Goal: Information Seeking & Learning: Find specific fact

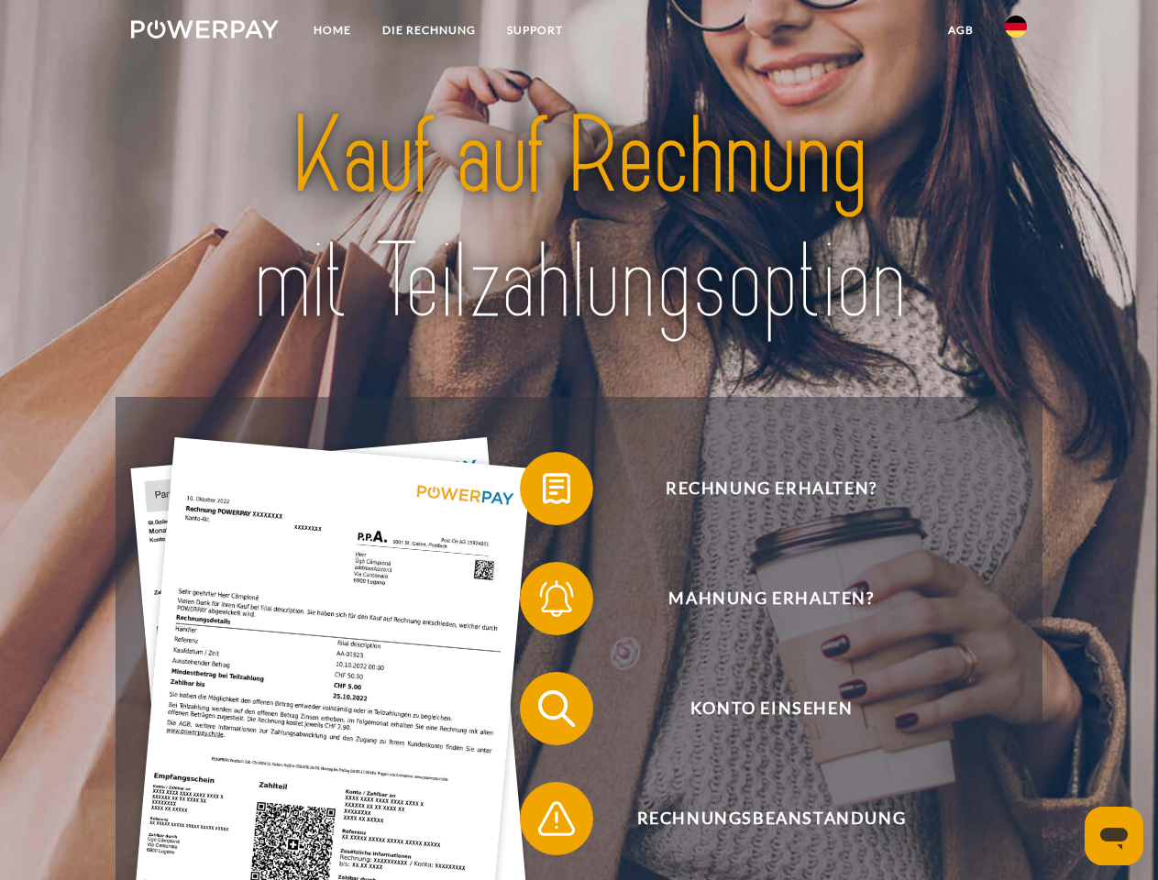
click at [204, 32] on img at bounding box center [205, 29] width 148 height 18
click at [1015, 32] on img at bounding box center [1015, 27] width 22 height 22
click at [960, 30] on link "agb" at bounding box center [960, 30] width 57 height 33
click at [543, 492] on span at bounding box center [529, 489] width 92 height 92
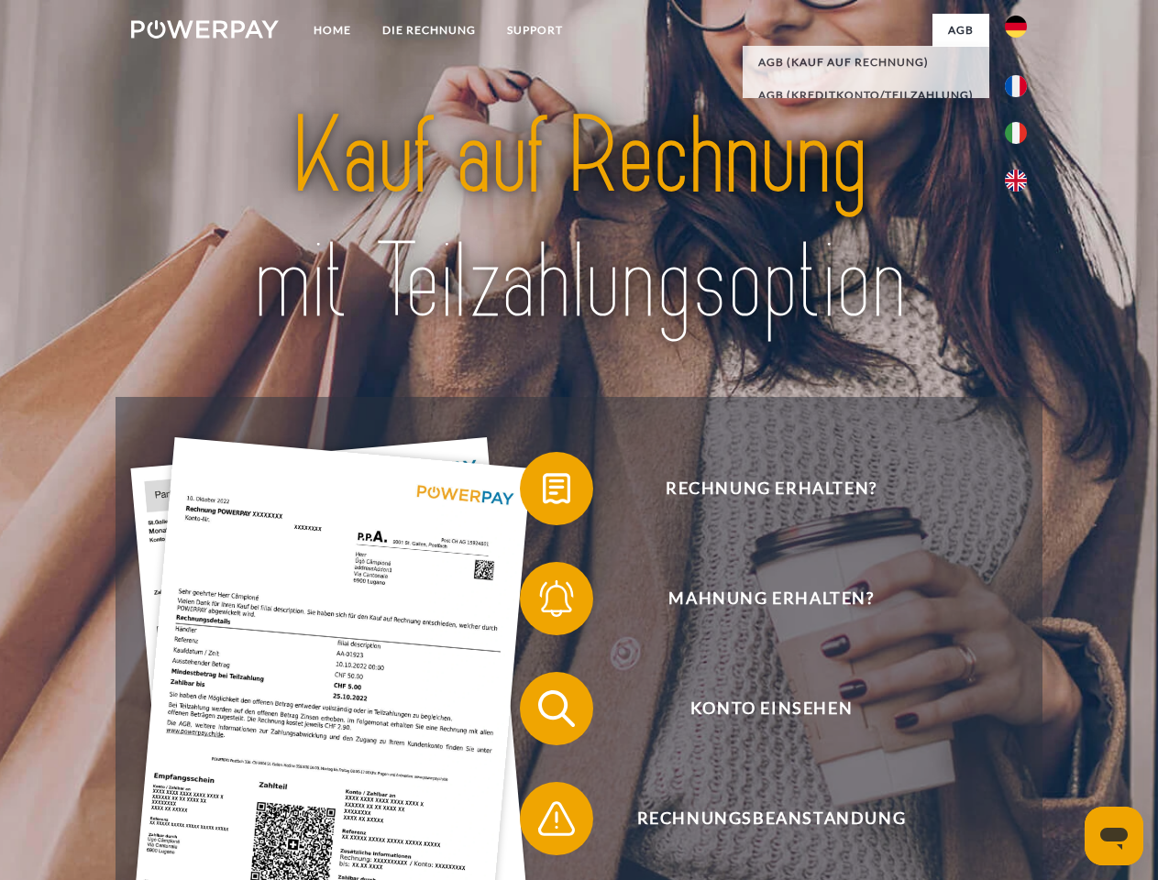
click at [543, 602] on span at bounding box center [529, 599] width 92 height 92
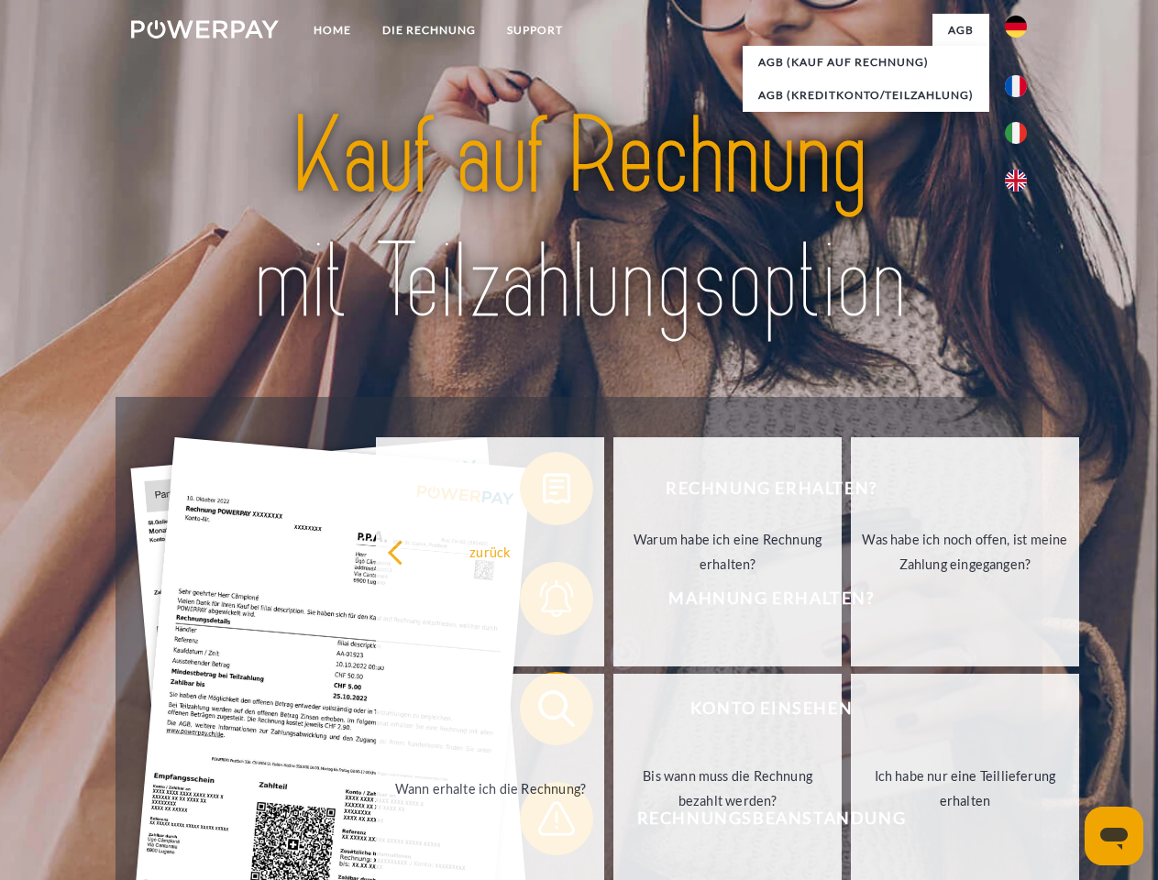
click at [613, 712] on link "Bis wann muss die Rechnung bezahlt werden?" at bounding box center [727, 788] width 228 height 229
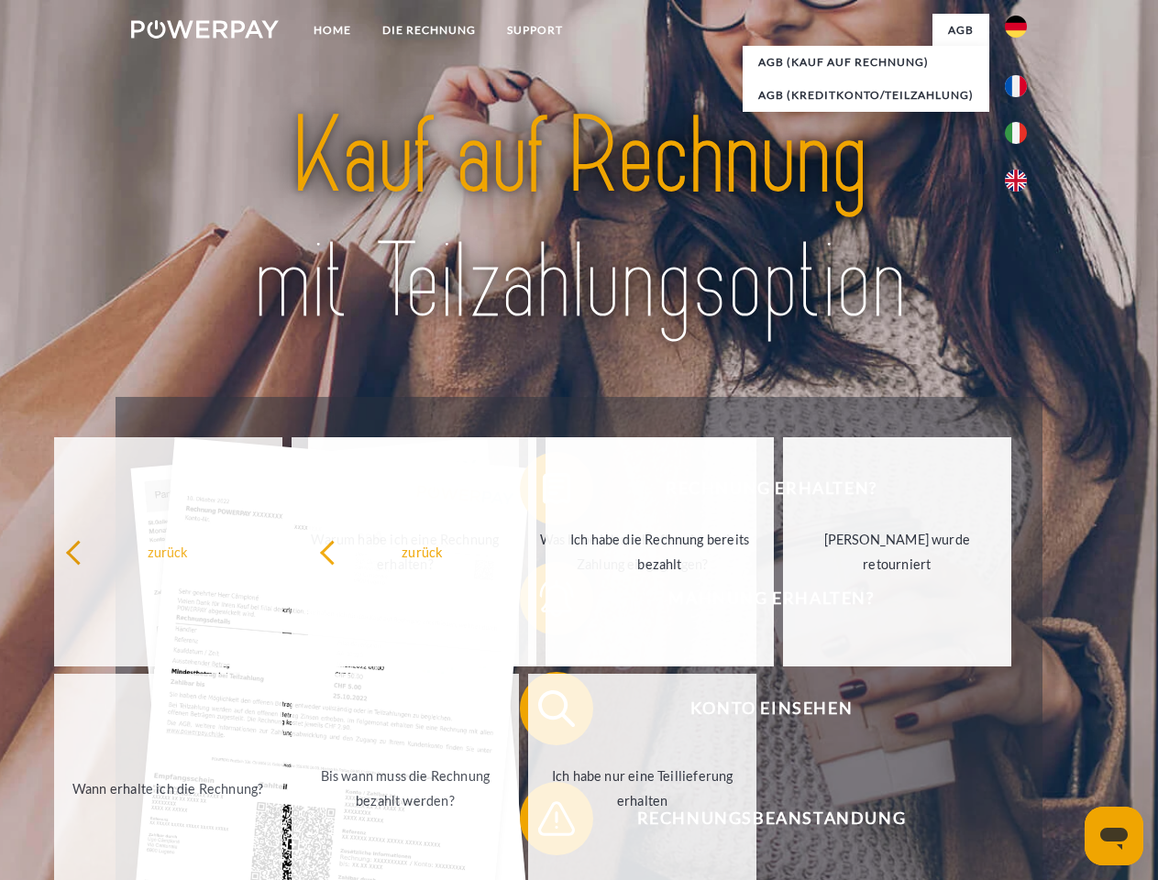
click at [543, 822] on span at bounding box center [529, 819] width 92 height 92
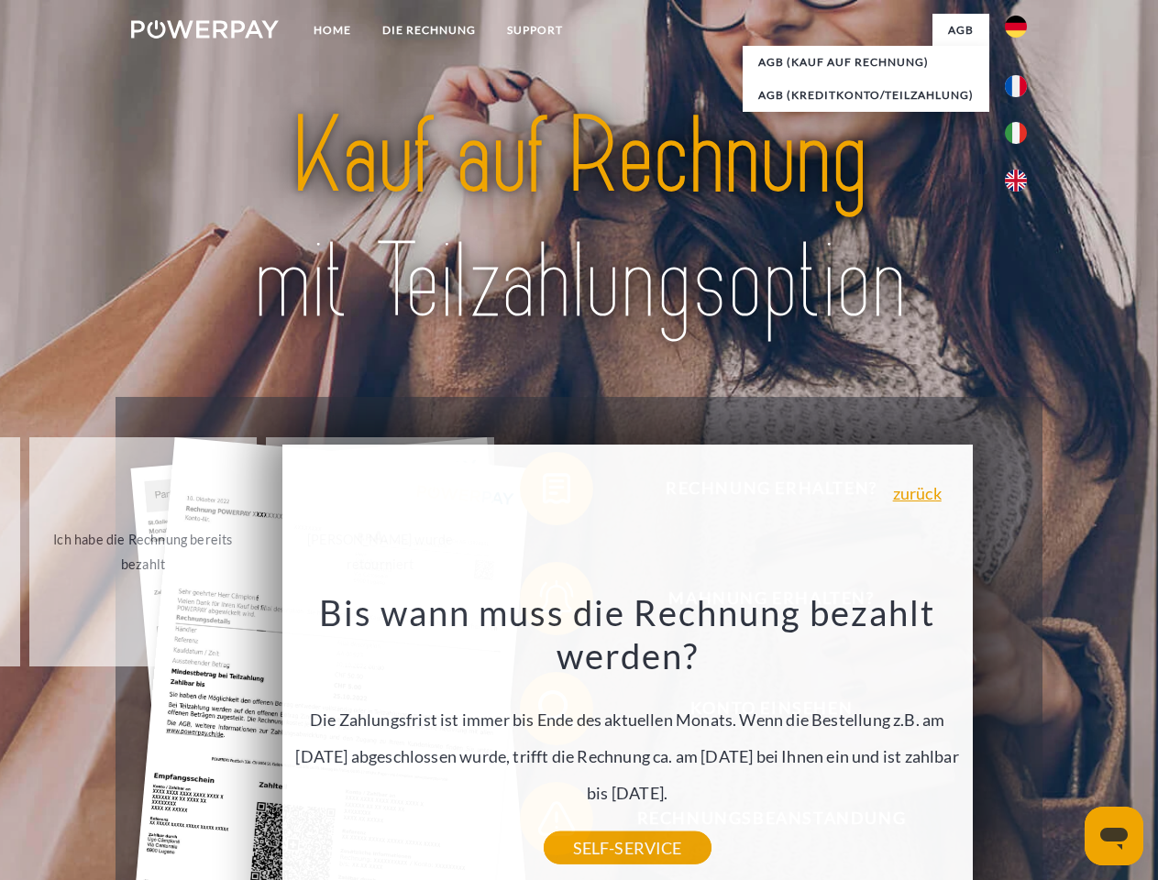
click at [1114, 836] on icon "Messaging-Fenster öffnen" at bounding box center [1113, 839] width 27 height 22
